Goal: Navigation & Orientation: Find specific page/section

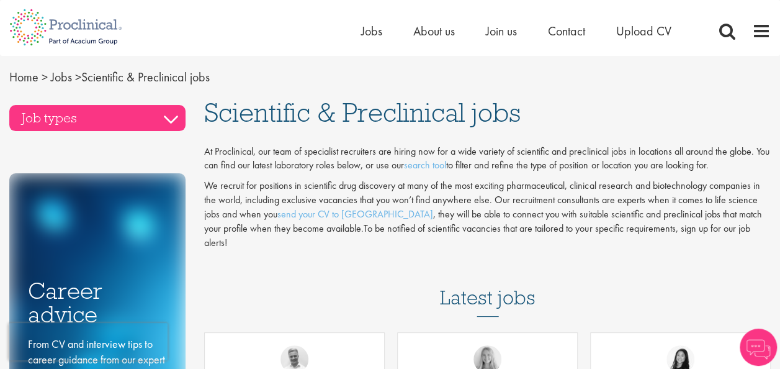
click at [156, 109] on h3 "Job types" at bounding box center [97, 118] width 176 height 26
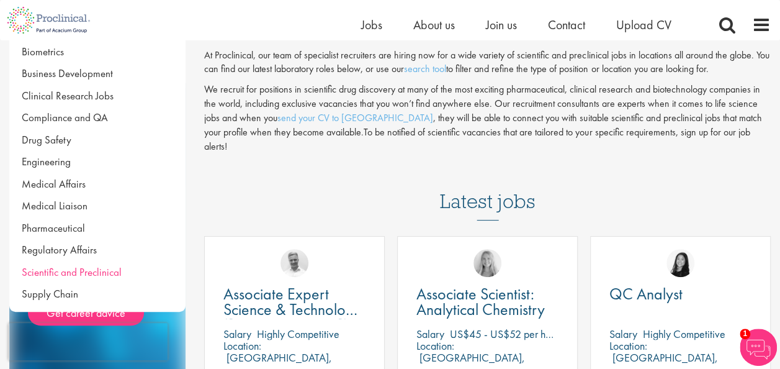
scroll to position [62, 0]
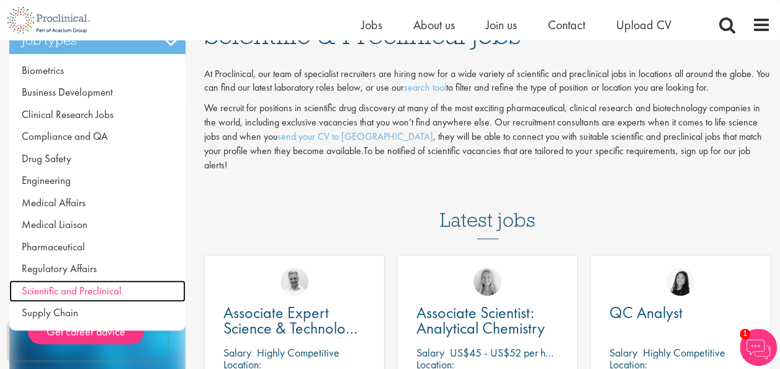
click at [111, 290] on span "Scientific and Preclinical" at bounding box center [72, 291] width 100 height 14
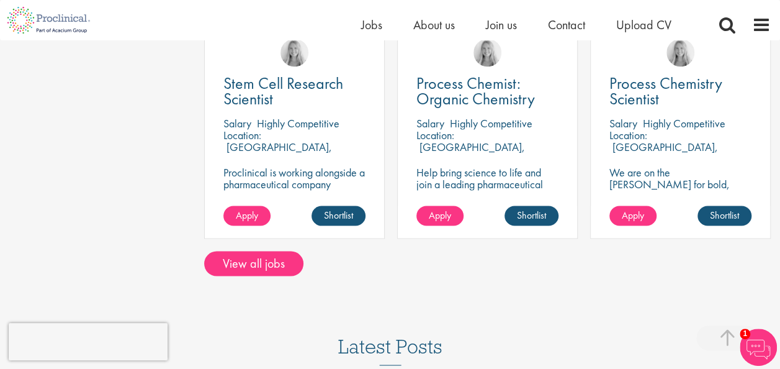
scroll to position [993, 0]
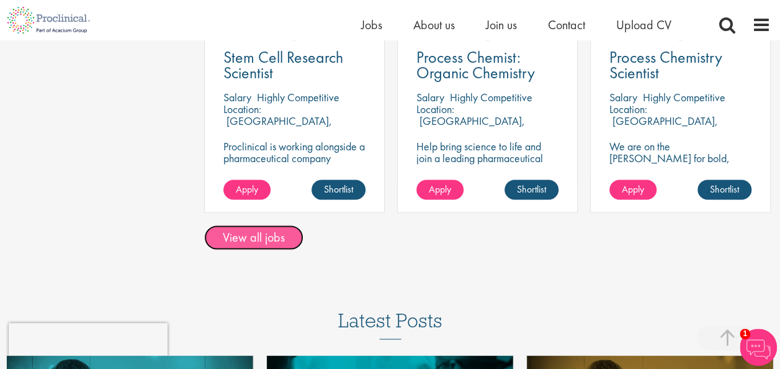
click at [269, 227] on link "View all jobs" at bounding box center [253, 237] width 99 height 25
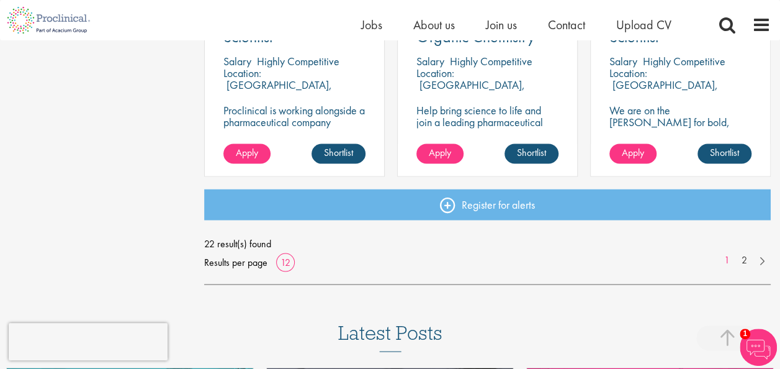
scroll to position [993, 0]
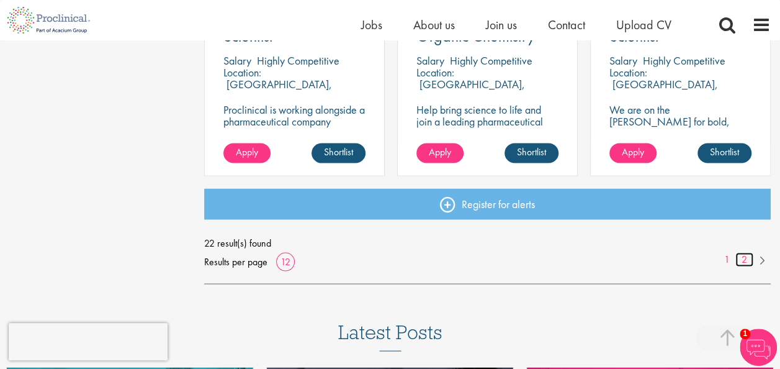
click at [741, 259] on link "2" at bounding box center [744, 259] width 18 height 14
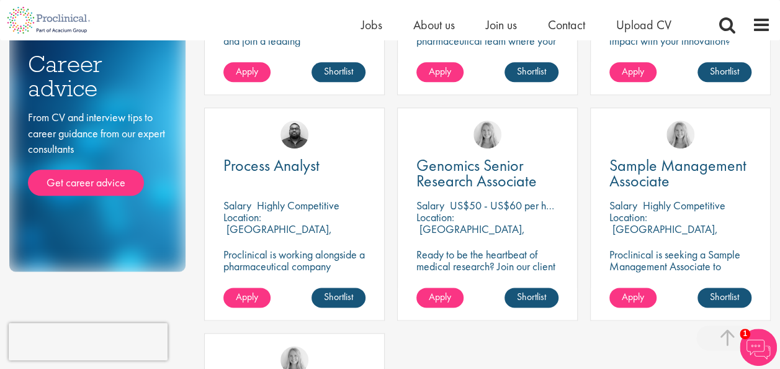
scroll to position [620, 0]
